Goal: Task Accomplishment & Management: Manage account settings

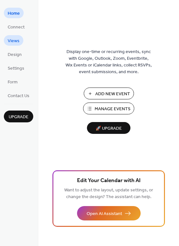
click at [17, 40] on span "Views" at bounding box center [14, 41] width 12 height 7
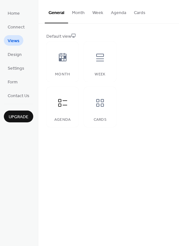
click at [80, 16] on button "Month" at bounding box center [78, 11] width 20 height 23
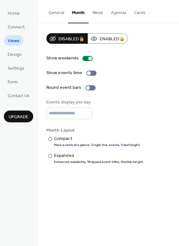
click at [60, 13] on button "General" at bounding box center [56, 11] width 23 height 23
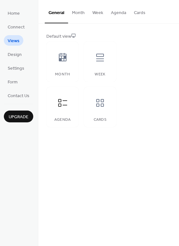
click at [118, 7] on button "Agenda" at bounding box center [118, 11] width 23 height 23
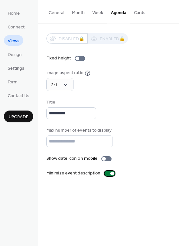
click at [106, 172] on div at bounding box center [110, 173] width 10 height 5
click at [114, 174] on label "Minimize event description" at bounding box center [81, 173] width 71 height 7
click at [15, 54] on span "Design" at bounding box center [15, 54] width 14 height 7
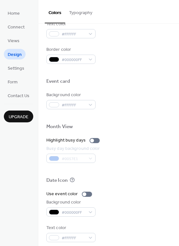
scroll to position [273, 0]
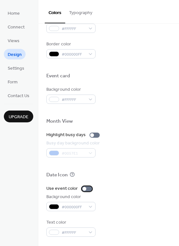
click at [89, 188] on div at bounding box center [87, 188] width 10 height 5
click at [83, 190] on div at bounding box center [87, 188] width 10 height 5
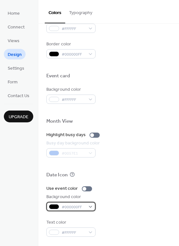
click at [91, 207] on div "#000000FF" at bounding box center [70, 206] width 49 height 9
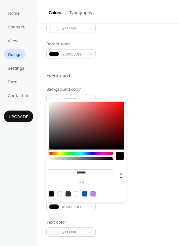
click at [52, 193] on div at bounding box center [51, 194] width 5 height 5
click at [122, 218] on div "Use event color Background color #000000FF Text color #FFFFFF" at bounding box center [108, 211] width 125 height 51
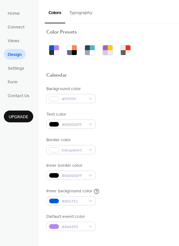
scroll to position [0, 0]
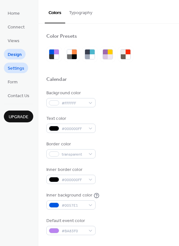
click at [21, 67] on span "Settings" at bounding box center [16, 68] width 17 height 7
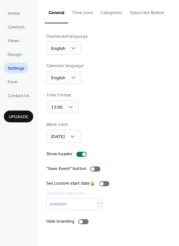
click at [113, 16] on button "Categories" at bounding box center [111, 11] width 29 height 23
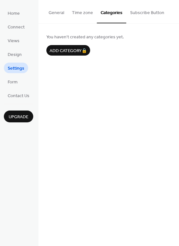
click at [145, 13] on button "Subscribe Button" at bounding box center [147, 11] width 42 height 23
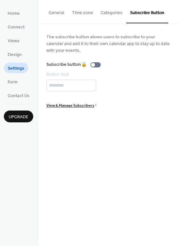
click at [57, 13] on button "General" at bounding box center [56, 11] width 23 height 23
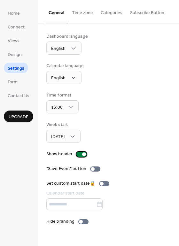
click at [77, 154] on div at bounding box center [81, 154] width 10 height 5
click at [86, 154] on label "Show header" at bounding box center [67, 154] width 43 height 7
click at [96, 169] on div at bounding box center [95, 169] width 10 height 5
click at [82, 220] on div at bounding box center [83, 221] width 10 height 5
click at [6, 85] on link "Form" at bounding box center [13, 81] width 18 height 11
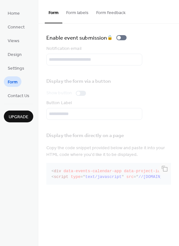
click at [79, 14] on button "Form labels" at bounding box center [77, 11] width 30 height 23
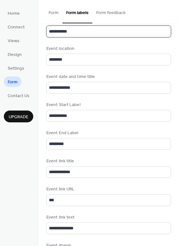
click at [105, 30] on input "**********" at bounding box center [107, 32] width 123 height 12
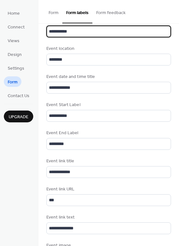
click at [115, 8] on button "Form feedback" at bounding box center [110, 11] width 37 height 23
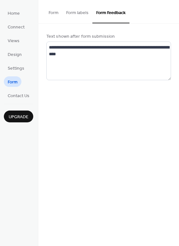
click at [82, 13] on button "Form labels" at bounding box center [77, 11] width 30 height 23
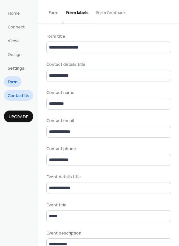
click at [17, 98] on span "Contact Us" at bounding box center [19, 96] width 22 height 7
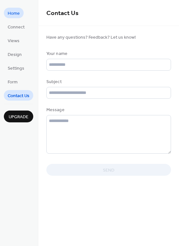
click at [21, 15] on link "Home" at bounding box center [14, 13] width 20 height 11
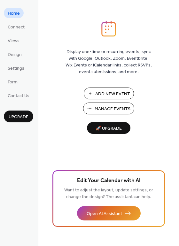
click at [118, 108] on span "Manage Events" at bounding box center [113, 109] width 36 height 7
click at [16, 24] on span "Connect" at bounding box center [16, 27] width 17 height 7
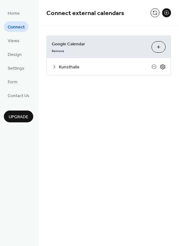
click at [165, 66] on icon at bounding box center [163, 67] width 6 height 6
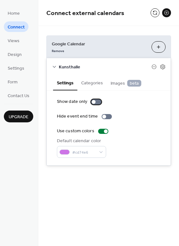
click at [94, 100] on div at bounding box center [96, 101] width 10 height 5
click at [104, 115] on div at bounding box center [107, 116] width 10 height 5
click at [103, 115] on div at bounding box center [107, 116] width 10 height 5
click at [94, 84] on button "Categories" at bounding box center [91, 82] width 29 height 15
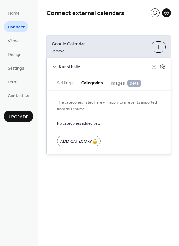
click at [117, 84] on span "Images beta" at bounding box center [126, 83] width 31 height 7
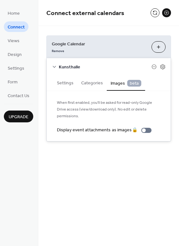
click at [54, 65] on icon at bounding box center [54, 66] width 5 height 5
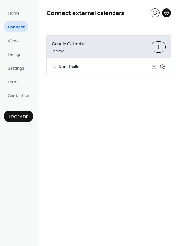
click at [154, 67] on icon at bounding box center [154, 66] width 5 height 5
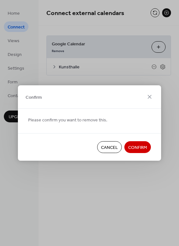
click at [111, 146] on span "Cancel" at bounding box center [109, 148] width 17 height 7
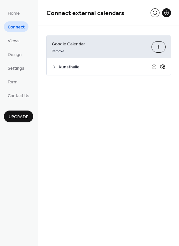
click at [163, 67] on icon at bounding box center [163, 67] width 6 height 6
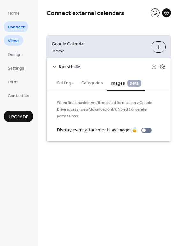
click at [20, 45] on link "Views" at bounding box center [14, 40] width 20 height 11
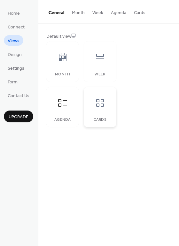
click at [103, 106] on icon at bounding box center [100, 103] width 10 height 10
click at [60, 105] on icon at bounding box center [63, 103] width 10 height 10
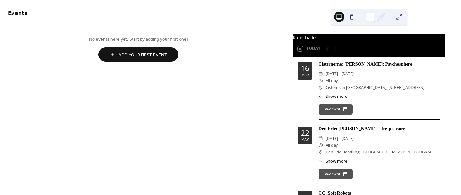
click at [349, 17] on button at bounding box center [351, 17] width 10 height 10
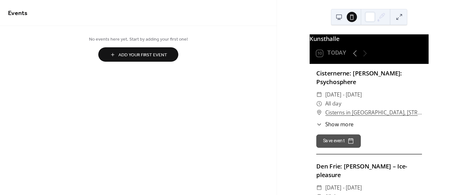
click at [337, 16] on button at bounding box center [339, 17] width 10 height 10
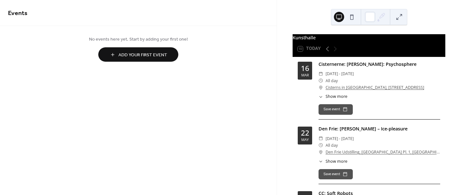
click at [135, 59] on button "Add Your First Event" at bounding box center [138, 54] width 80 height 14
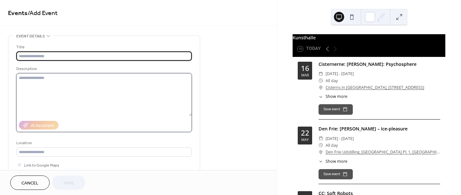
click at [130, 106] on textarea at bounding box center [103, 94] width 175 height 43
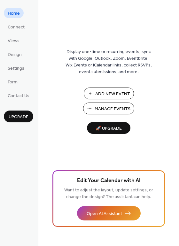
click at [109, 106] on span "Manage Events" at bounding box center [113, 109] width 36 height 7
click at [16, 26] on span "Connect" at bounding box center [16, 27] width 17 height 7
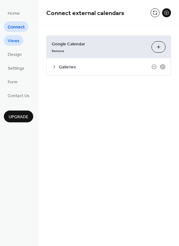
click at [18, 43] on span "Views" at bounding box center [14, 41] width 12 height 7
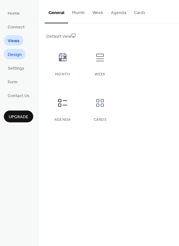
click at [21, 57] on link "Design" at bounding box center [15, 54] width 22 height 11
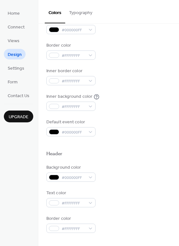
scroll to position [99, 0]
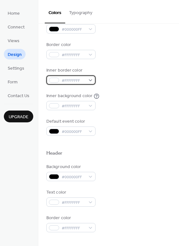
click at [94, 82] on div "#FFFFFFFF" at bounding box center [70, 79] width 49 height 9
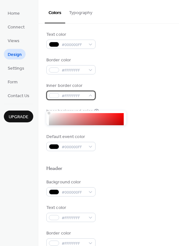
scroll to position [85, 0]
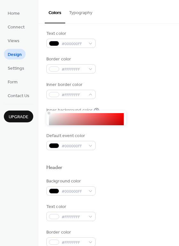
click at [114, 120] on div at bounding box center [86, 137] width 75 height 48
type input "*******"
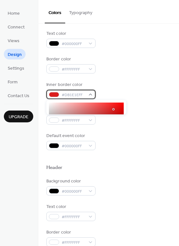
click at [88, 95] on div "#DB1E1EFF" at bounding box center [70, 94] width 49 height 9
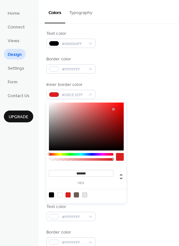
click at [49, 147] on div at bounding box center [86, 127] width 75 height 48
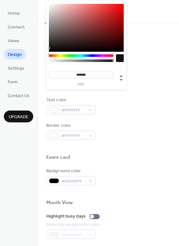
click at [102, 75] on input "*******" at bounding box center [81, 75] width 65 height 7
click at [112, 61] on div at bounding box center [113, 60] width 2 height 2
click at [121, 58] on div at bounding box center [120, 58] width 8 height 8
drag, startPoint x: 49, startPoint y: 48, endPoint x: 47, endPoint y: 51, distance: 3.6
click at [47, 51] on div "******* hex" at bounding box center [86, 52] width 80 height 103
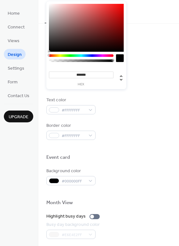
click at [111, 61] on div at bounding box center [81, 60] width 63 height 3
type input "*"
click at [138, 65] on div "Header" at bounding box center [108, 62] width 125 height 8
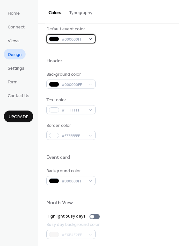
click at [74, 39] on span "#000000FF" at bounding box center [74, 39] width 24 height 7
copy span "000000FF"
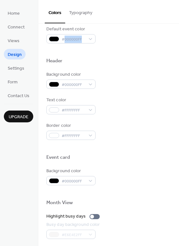
click at [115, 77] on div "Background color #000000FF" at bounding box center [108, 80] width 125 height 18
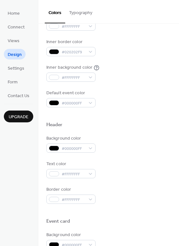
scroll to position [128, 0]
click at [77, 53] on span "#020202F9" at bounding box center [74, 52] width 24 height 7
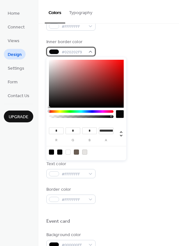
click at [77, 53] on span "#020202F9" at bounding box center [74, 52] width 24 height 7
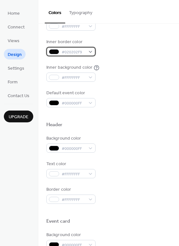
click at [77, 53] on span "#020202F9" at bounding box center [74, 52] width 24 height 7
click at [92, 51] on div "#020202F9" at bounding box center [70, 51] width 49 height 9
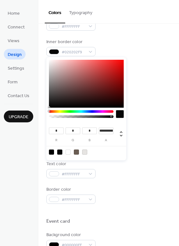
click at [90, 99] on div at bounding box center [86, 84] width 75 height 48
type input "**"
click at [122, 132] on icon at bounding box center [121, 134] width 8 height 8
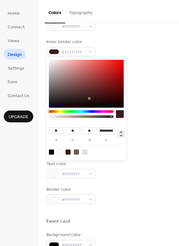
type input "*"
type input "***"
click at [122, 132] on icon at bounding box center [121, 134] width 8 height 8
type input "**"
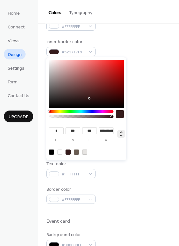
type input "**"
click at [121, 136] on icon at bounding box center [121, 133] width 3 height 5
type input "*"
type input "***"
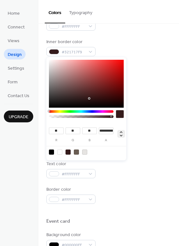
type input "***"
click at [52, 151] on div at bounding box center [51, 152] width 5 height 5
type input "**"
type input "*"
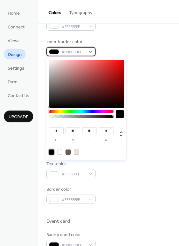
click at [90, 54] on div "#000000FF" at bounding box center [70, 51] width 49 height 9
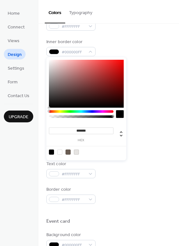
click at [128, 33] on div "Background color #FFFFFFFF Text color #000000FF Border color #FFFFFFFF Inner bo…" at bounding box center [108, 35] width 125 height 146
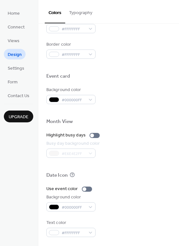
scroll to position [273, 0]
click at [14, 69] on span "Settings" at bounding box center [16, 68] width 17 height 7
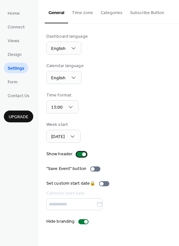
click at [80, 153] on div at bounding box center [81, 154] width 10 height 5
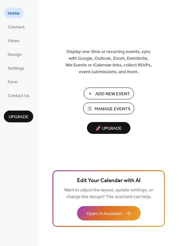
click at [21, 71] on span "Settings" at bounding box center [16, 68] width 17 height 7
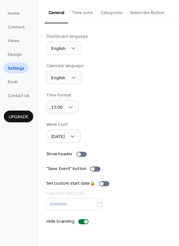
click at [16, 68] on span "Settings" at bounding box center [16, 68] width 17 height 7
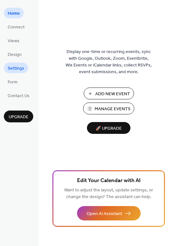
click at [20, 67] on span "Settings" at bounding box center [16, 68] width 17 height 7
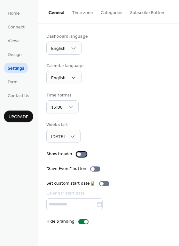
click at [82, 152] on div at bounding box center [81, 154] width 10 height 5
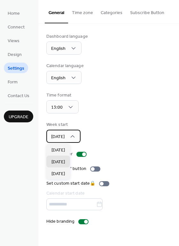
click at [74, 138] on icon at bounding box center [72, 136] width 6 height 6
click at [110, 134] on div "Week start Monday" at bounding box center [108, 132] width 125 height 21
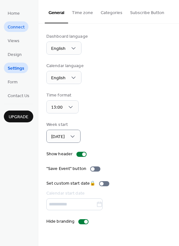
click at [22, 29] on span "Connect" at bounding box center [16, 27] width 17 height 7
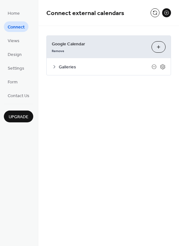
click at [68, 65] on span "Galleries" at bounding box center [105, 67] width 93 height 7
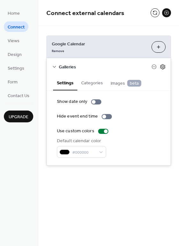
click at [164, 67] on icon at bounding box center [163, 67] width 2 height 2
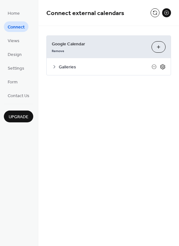
click at [164, 67] on icon at bounding box center [163, 67] width 2 height 2
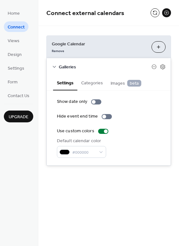
click at [54, 67] on icon at bounding box center [54, 67] width 3 height 2
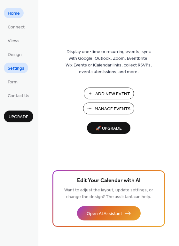
click at [19, 67] on span "Settings" at bounding box center [16, 68] width 17 height 7
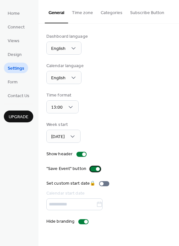
click at [91, 170] on div at bounding box center [95, 169] width 10 height 5
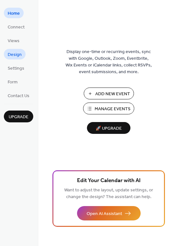
click at [19, 52] on span "Design" at bounding box center [15, 54] width 14 height 7
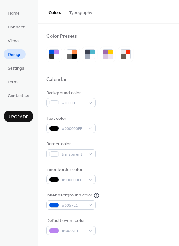
click at [86, 11] on button "Typography" at bounding box center [80, 11] width 31 height 23
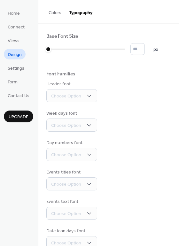
click at [139, 135] on div "Base Font Size * px Font Families Header font Choose Option Week days font Choo…" at bounding box center [108, 156] width 125 height 246
click at [22, 116] on span "Upgrade" at bounding box center [19, 117] width 20 height 7
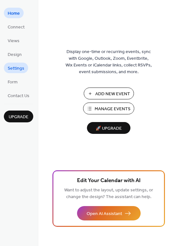
click at [21, 71] on span "Settings" at bounding box center [16, 68] width 17 height 7
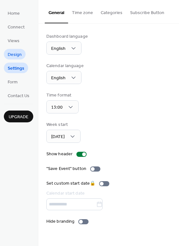
click at [17, 56] on span "Design" at bounding box center [15, 54] width 14 height 7
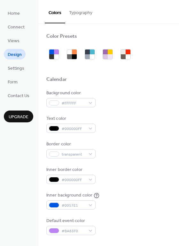
click at [87, 14] on button "Typography" at bounding box center [80, 11] width 31 height 23
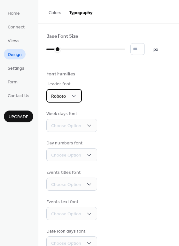
click at [79, 93] on div "Roboto" at bounding box center [64, 95] width 36 height 13
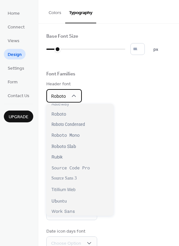
scroll to position [470, 0]
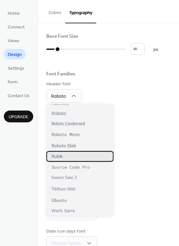
click at [81, 161] on div "Rubik" at bounding box center [79, 156] width 67 height 11
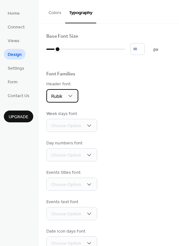
click at [75, 95] on div "Rubik" at bounding box center [62, 95] width 32 height 13
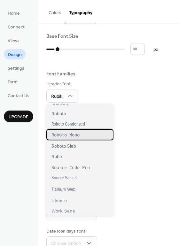
click at [77, 135] on span "Roboto Mono" at bounding box center [65, 135] width 28 height 6
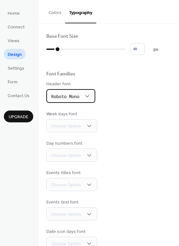
click at [78, 100] on span "Roboto Mono" at bounding box center [65, 97] width 28 height 9
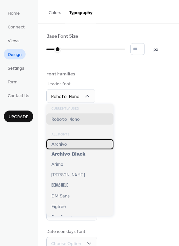
click at [78, 143] on div "Archivo" at bounding box center [79, 144] width 67 height 10
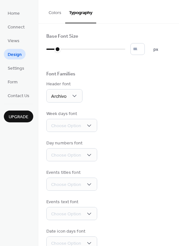
click at [124, 173] on div "Events titles font Choose Option" at bounding box center [108, 180] width 125 height 21
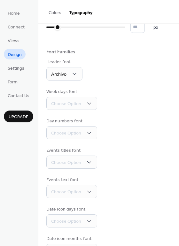
scroll to position [0, 0]
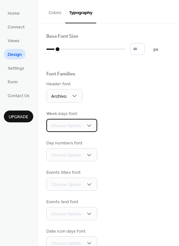
click at [77, 130] on div "Choose Option" at bounding box center [71, 125] width 51 height 13
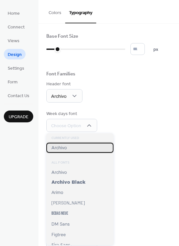
click at [75, 145] on div "Archivo" at bounding box center [79, 148] width 67 height 10
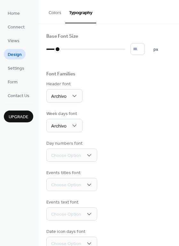
click at [57, 13] on button "Colors" at bounding box center [55, 11] width 20 height 23
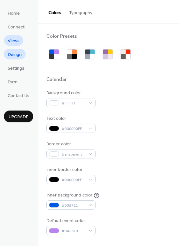
click at [15, 42] on span "Views" at bounding box center [14, 41] width 12 height 7
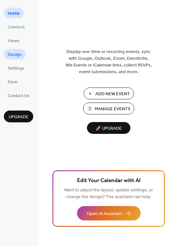
click at [17, 52] on span "Design" at bounding box center [15, 54] width 14 height 7
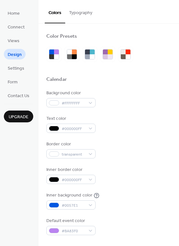
click at [82, 13] on button "Typography" at bounding box center [80, 11] width 31 height 23
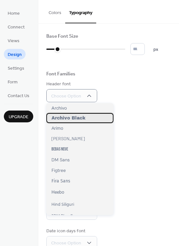
click at [82, 118] on span "Archivo Black" at bounding box center [68, 118] width 34 height 5
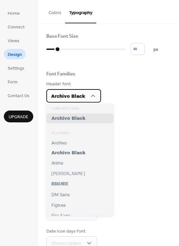
click at [91, 93] on icon at bounding box center [93, 96] width 6 height 6
click at [95, 95] on icon at bounding box center [93, 96] width 6 height 6
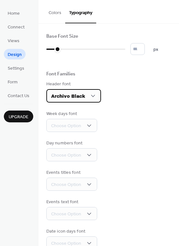
click at [95, 94] on icon at bounding box center [93, 96] width 6 height 6
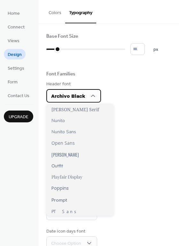
scroll to position [328, 0]
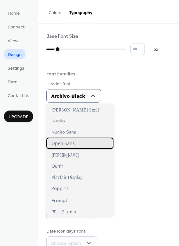
click at [85, 144] on div "Open Sans" at bounding box center [79, 143] width 67 height 11
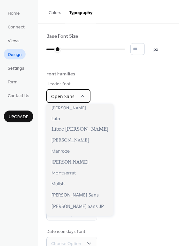
scroll to position [202, 0]
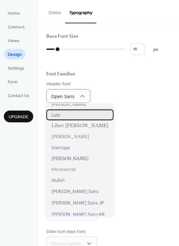
click at [68, 116] on div "Lato" at bounding box center [79, 115] width 67 height 11
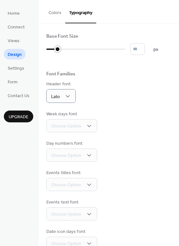
click at [70, 48] on div at bounding box center [85, 49] width 79 height 10
click at [62, 49] on div at bounding box center [56, 49] width 21 height 1
click at [63, 49] on div at bounding box center [56, 49] width 21 height 1
type input "*"
click at [143, 50] on input "*" at bounding box center [138, 49] width 14 height 12
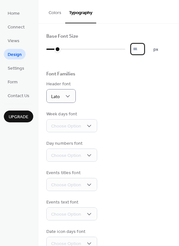
click at [109, 88] on div "Header font Lato" at bounding box center [108, 92] width 125 height 22
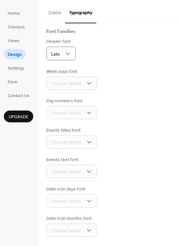
scroll to position [39, 0]
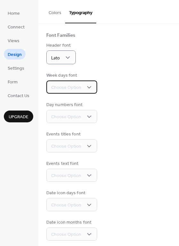
click at [89, 82] on div "Choose Option" at bounding box center [71, 87] width 51 height 13
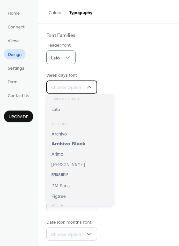
click at [89, 82] on div "Choose Option" at bounding box center [71, 87] width 51 height 13
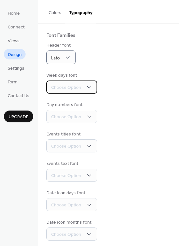
scroll to position [43, 0]
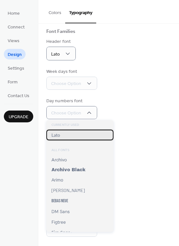
click at [75, 135] on div "Lato" at bounding box center [79, 135] width 67 height 11
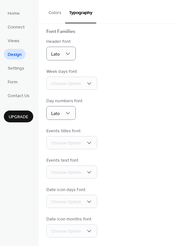
click at [132, 142] on div "Events titles font Choose Option" at bounding box center [108, 138] width 125 height 21
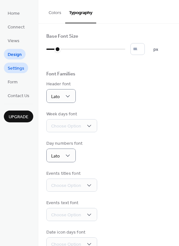
click at [19, 69] on span "Settings" at bounding box center [16, 68] width 17 height 7
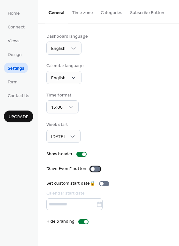
click at [97, 170] on div at bounding box center [95, 169] width 10 height 5
click at [140, 151] on div "Show header" at bounding box center [108, 154] width 125 height 7
click at [77, 9] on button "Time zone" at bounding box center [82, 11] width 29 height 23
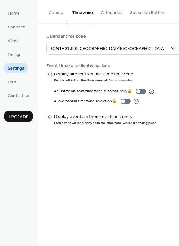
click at [117, 13] on button "Categories" at bounding box center [111, 11] width 29 height 23
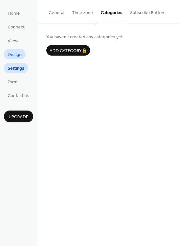
click at [13, 54] on span "Design" at bounding box center [15, 54] width 14 height 7
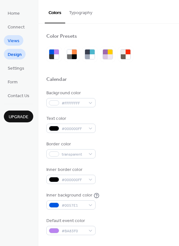
click at [12, 41] on span "Views" at bounding box center [14, 41] width 12 height 7
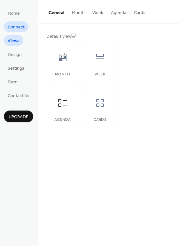
click at [13, 27] on span "Connect" at bounding box center [16, 27] width 17 height 7
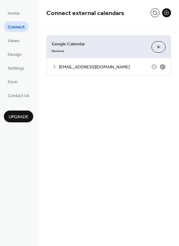
click at [163, 66] on icon at bounding box center [163, 67] width 2 height 2
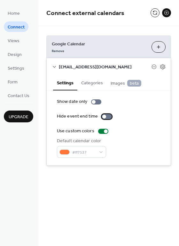
click at [107, 116] on div at bounding box center [107, 116] width 10 height 5
click at [102, 117] on div at bounding box center [107, 116] width 10 height 5
